Goal: Task Accomplishment & Management: Manage account settings

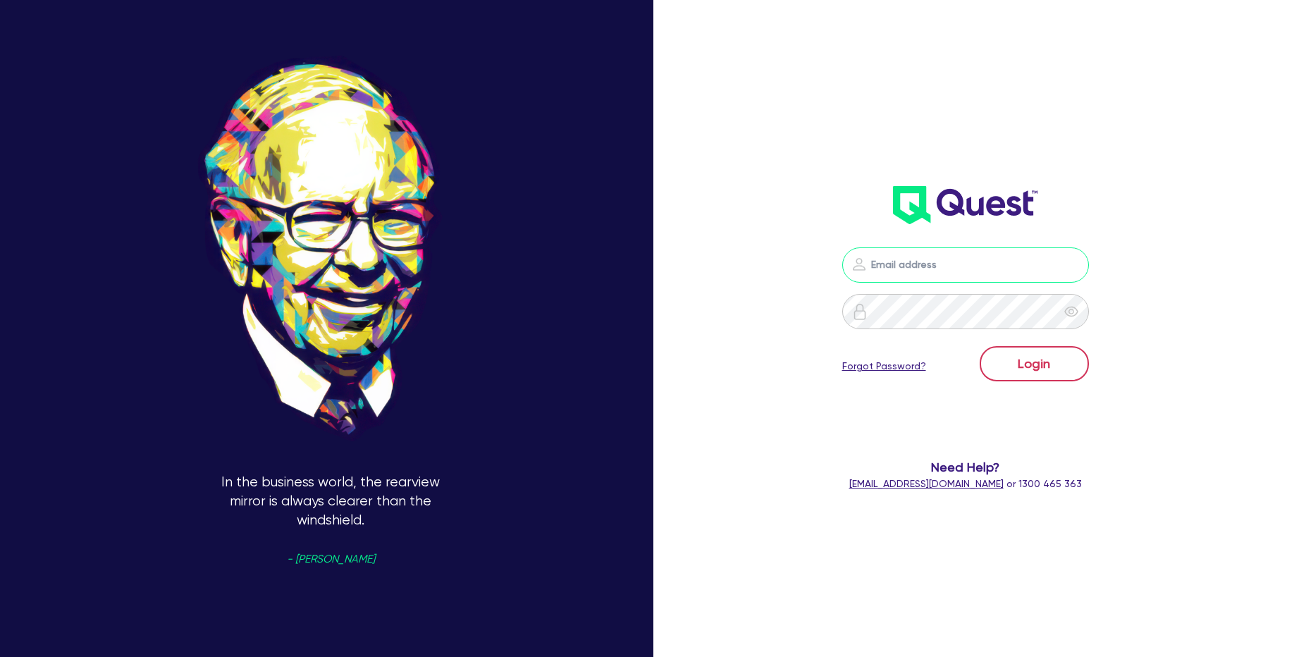
type input "[PERSON_NAME][EMAIL_ADDRESS][PERSON_NAME][DOMAIN_NAME]"
click at [1037, 362] on button "Login" at bounding box center [1034, 363] width 109 height 35
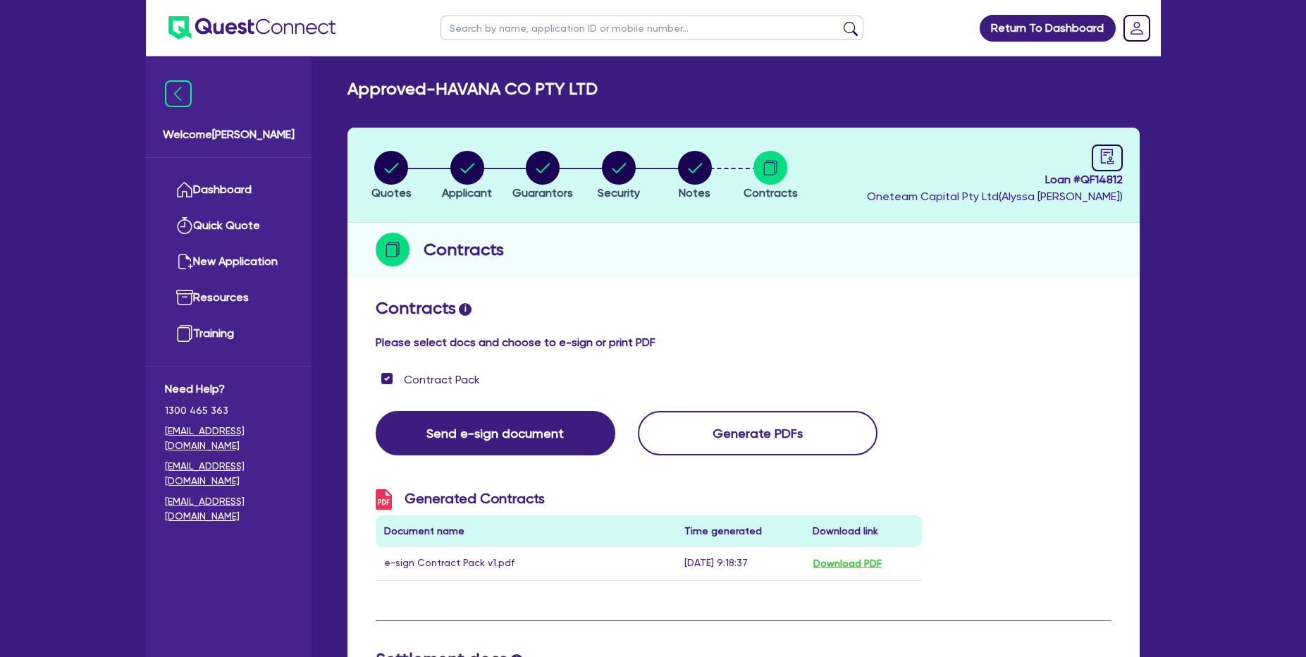
click at [899, 202] on header "Quotes Applicant Guarantors Security Notes Contracts Loan # QF14812 Oneteam Cap…" at bounding box center [743, 175] width 792 height 95
click at [863, 333] on div "Contracts i Please select docs and choose to e-sign or print PDF" at bounding box center [743, 326] width 757 height 56
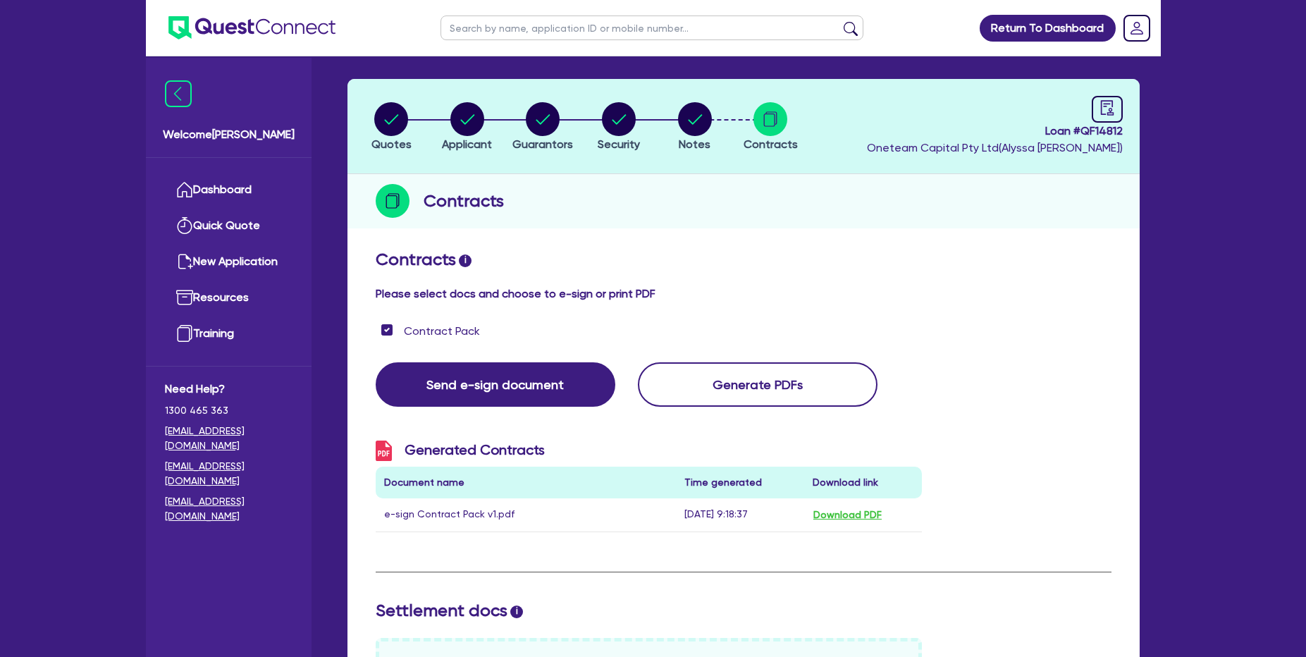
scroll to position [58, 0]
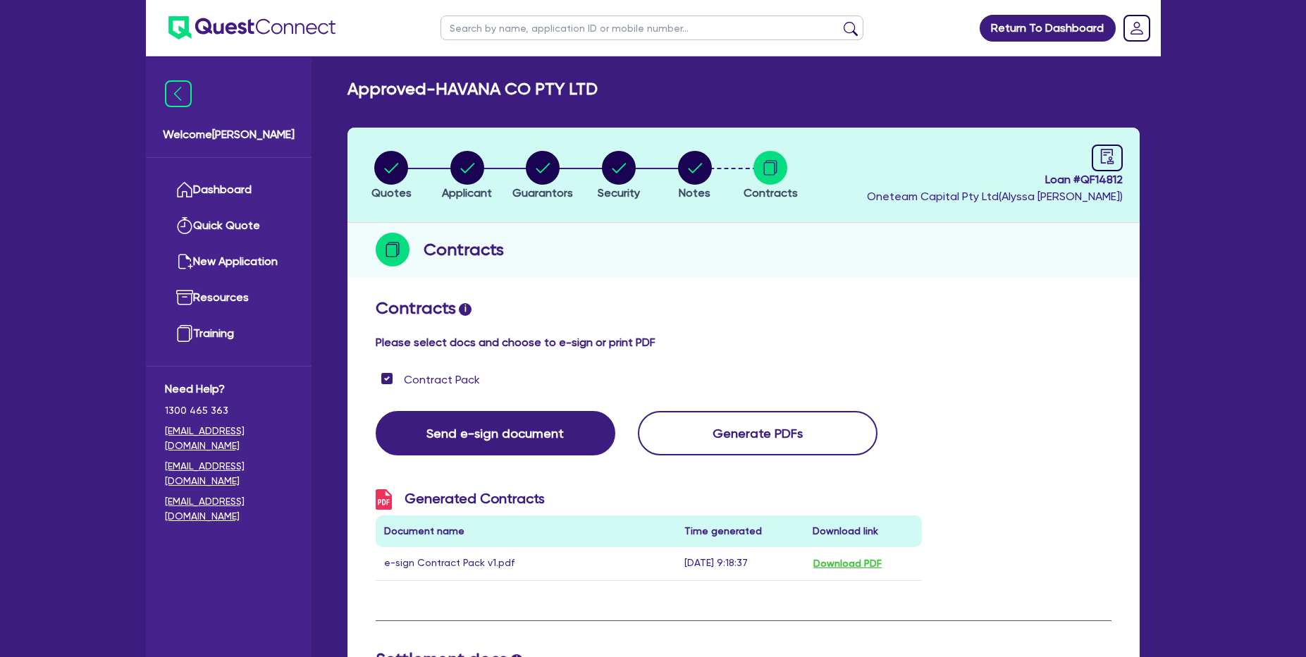
click at [1002, 96] on div "Approved - HAVANA CO PTY LTD" at bounding box center [743, 89] width 813 height 20
click at [1142, 30] on rect "Dropdown toggle" at bounding box center [1136, 28] width 25 height 25
click at [1116, 78] on link "Logout" at bounding box center [1097, 91] width 106 height 26
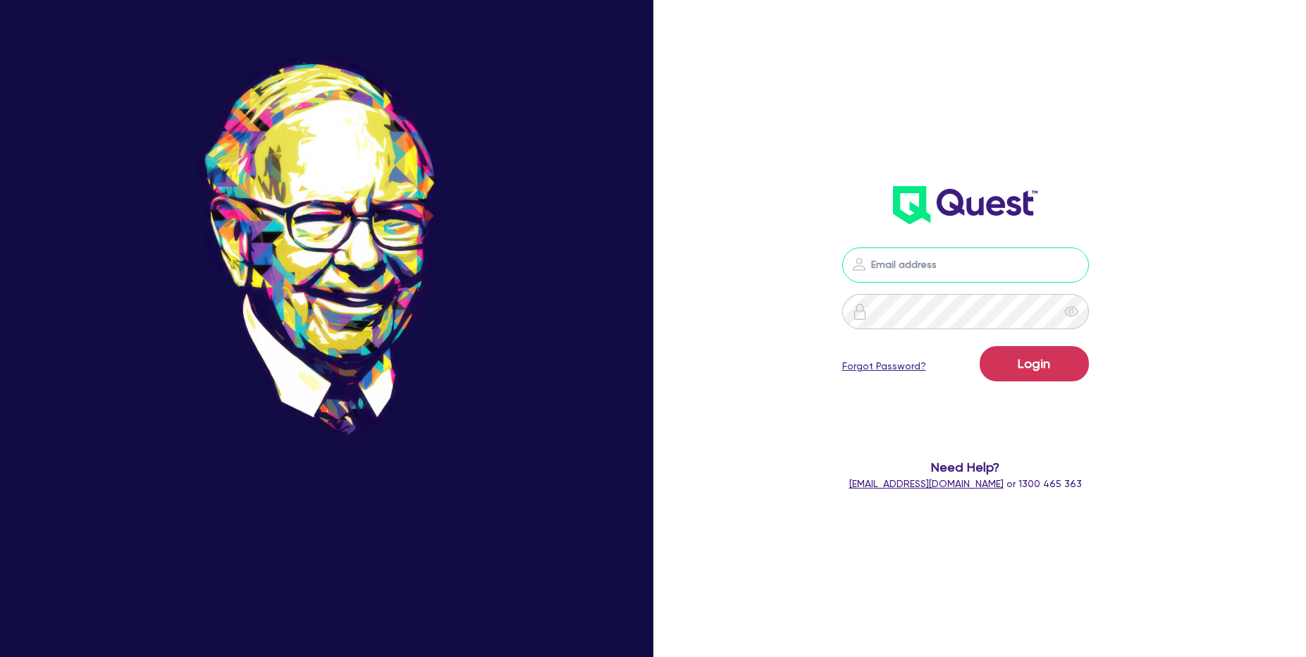
type input "[PERSON_NAME][EMAIL_ADDRESS][PERSON_NAME][DOMAIN_NAME]"
